Goal: Task Accomplishment & Management: Manage account settings

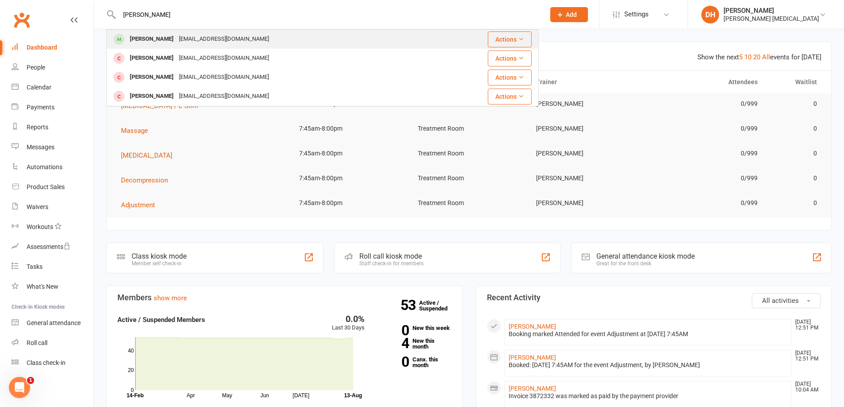
type input "[PERSON_NAME]"
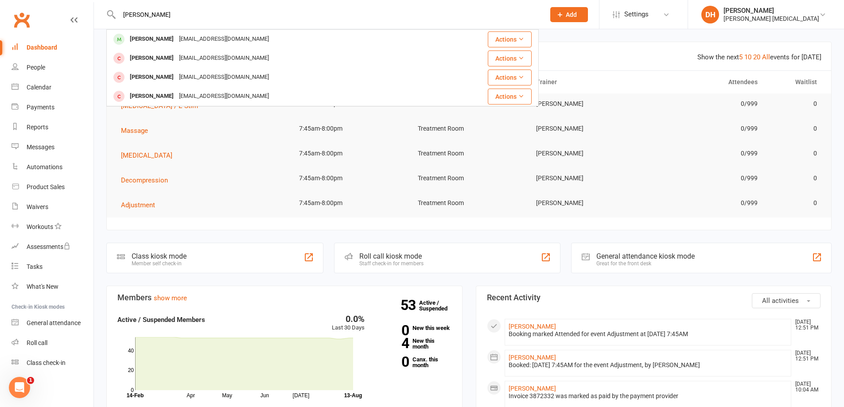
click at [228, 41] on div "[EMAIL_ADDRESS][DOMAIN_NAME]" at bounding box center [223, 39] width 95 height 13
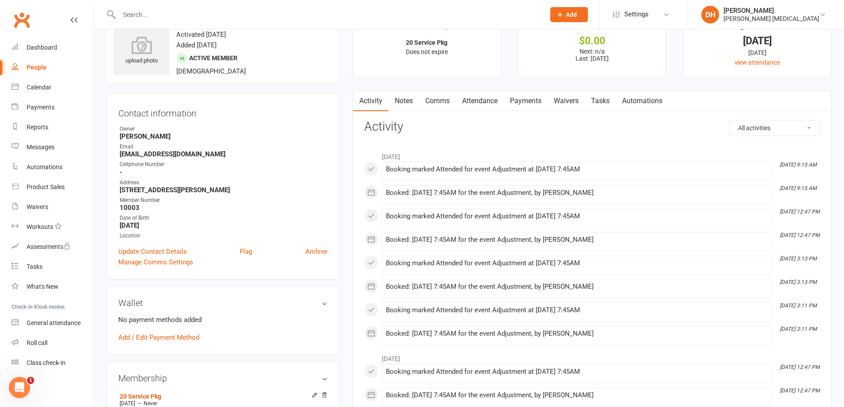
scroll to position [44, 0]
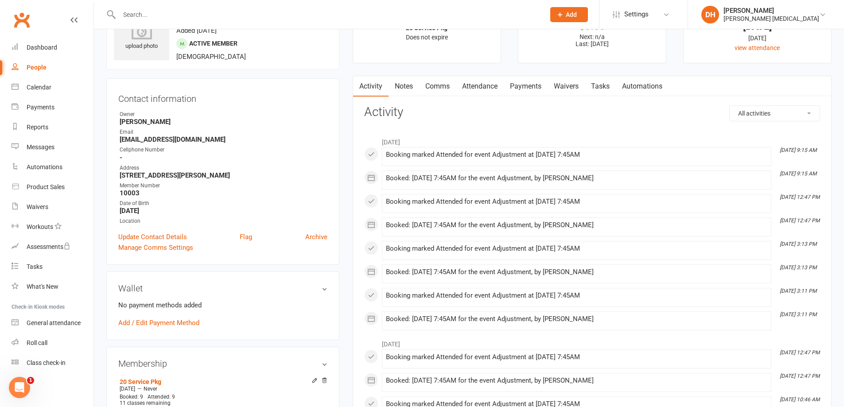
click at [475, 87] on link "Attendance" at bounding box center [480, 86] width 48 height 20
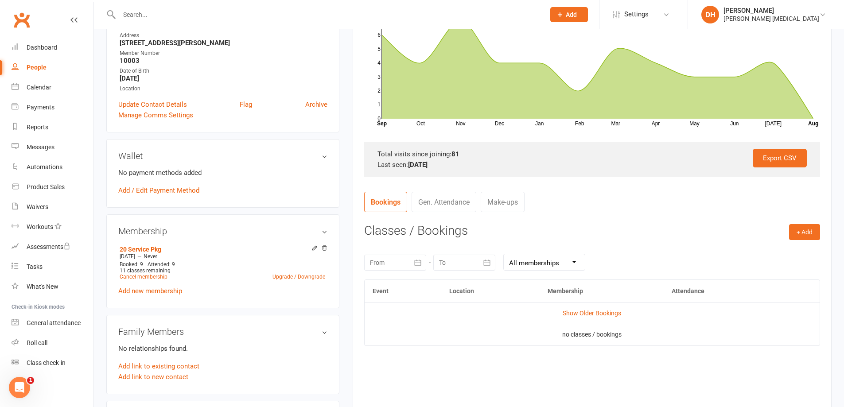
scroll to position [177, 0]
click at [797, 227] on button "+ Add" at bounding box center [804, 232] width 31 height 16
click at [794, 247] on link "Book Event" at bounding box center [776, 252] width 88 height 18
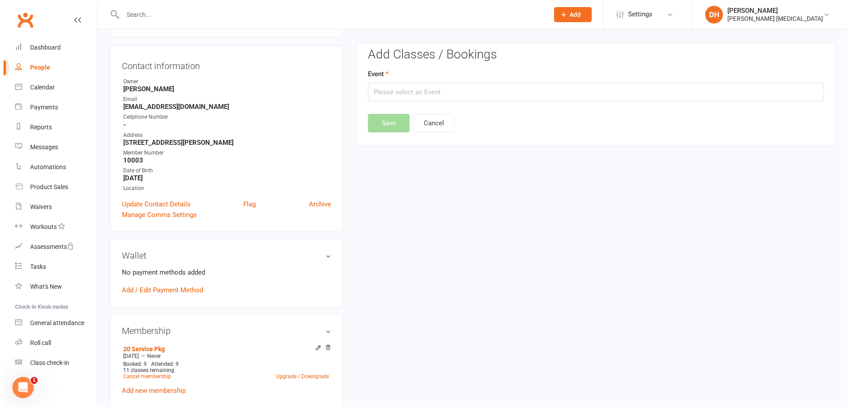
scroll to position [76, 0]
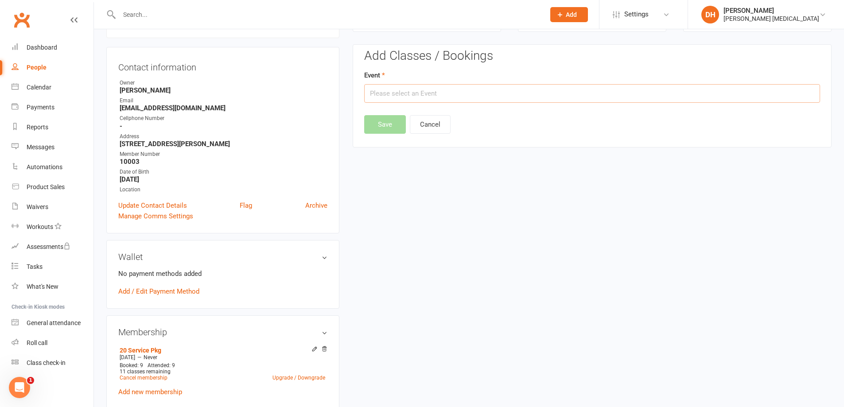
click at [493, 98] on input "text" at bounding box center [592, 93] width 456 height 19
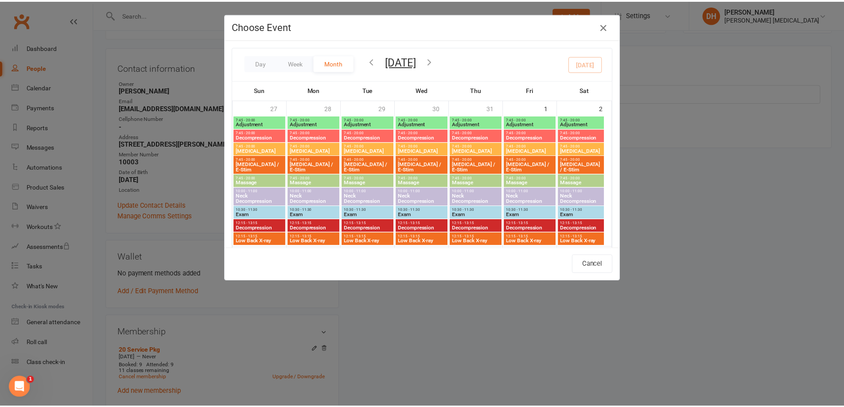
scroll to position [344, 0]
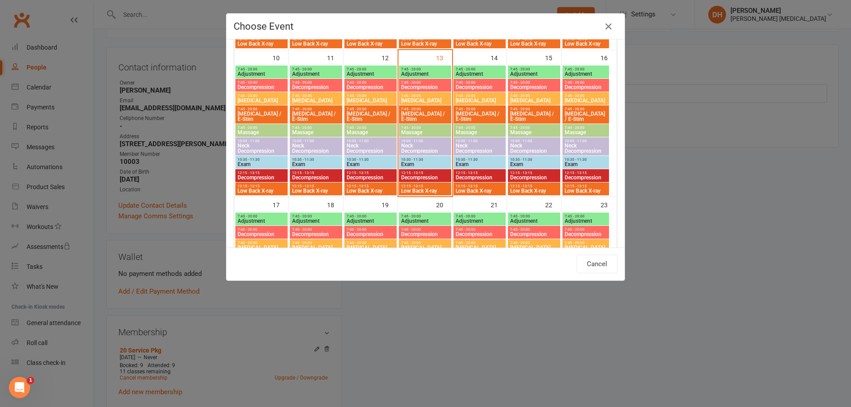
click at [411, 76] on span "Adjustment" at bounding box center [425, 73] width 49 height 5
type input "Adjustment - [DATE] 7:45:00 AM"
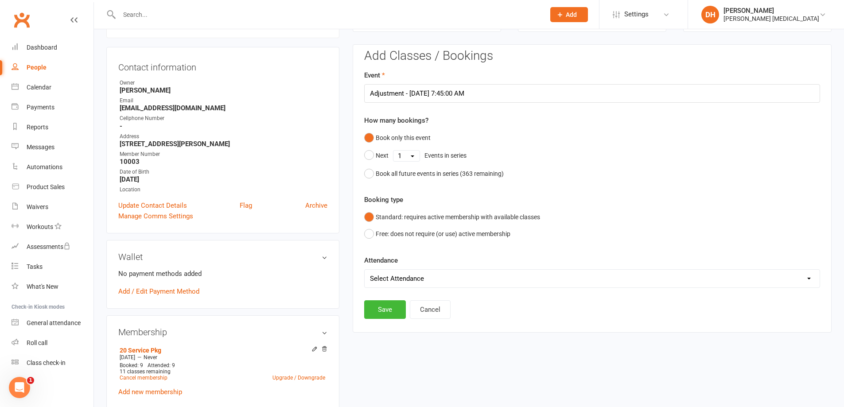
click at [437, 285] on select "Select Attendance Attended Absent" at bounding box center [592, 279] width 455 height 18
select select "0"
click at [365, 270] on select "Select Attendance Attended Absent" at bounding box center [592, 279] width 455 height 18
click at [393, 312] on button "Save" at bounding box center [385, 309] width 42 height 19
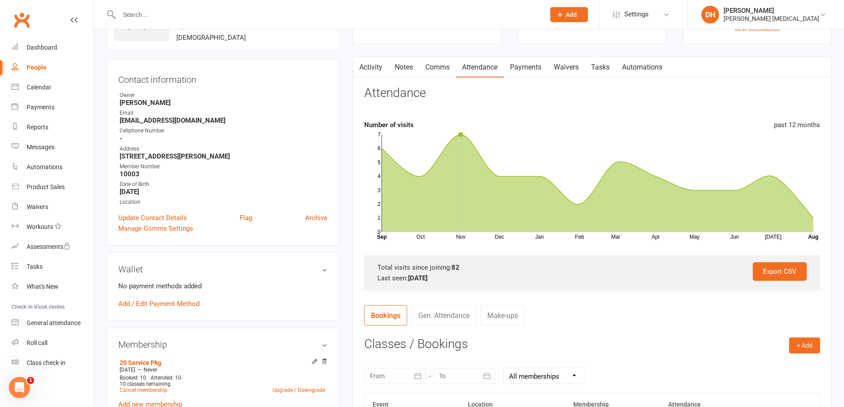
scroll to position [0, 0]
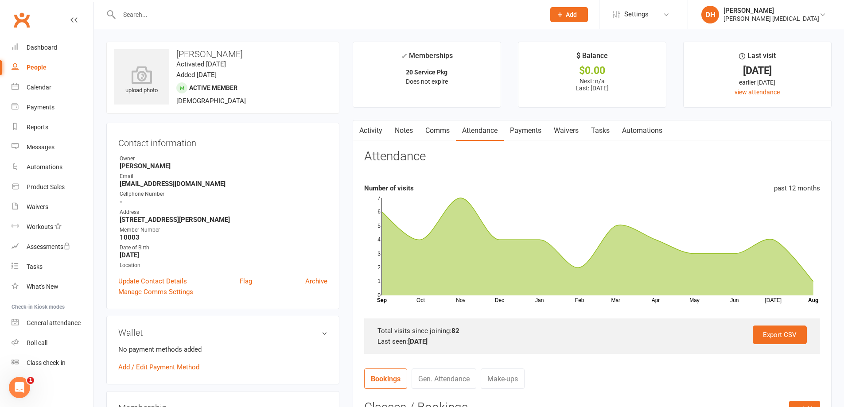
click at [379, 132] on link "Activity" at bounding box center [370, 131] width 35 height 20
